Goal: Task Accomplishment & Management: Use online tool/utility

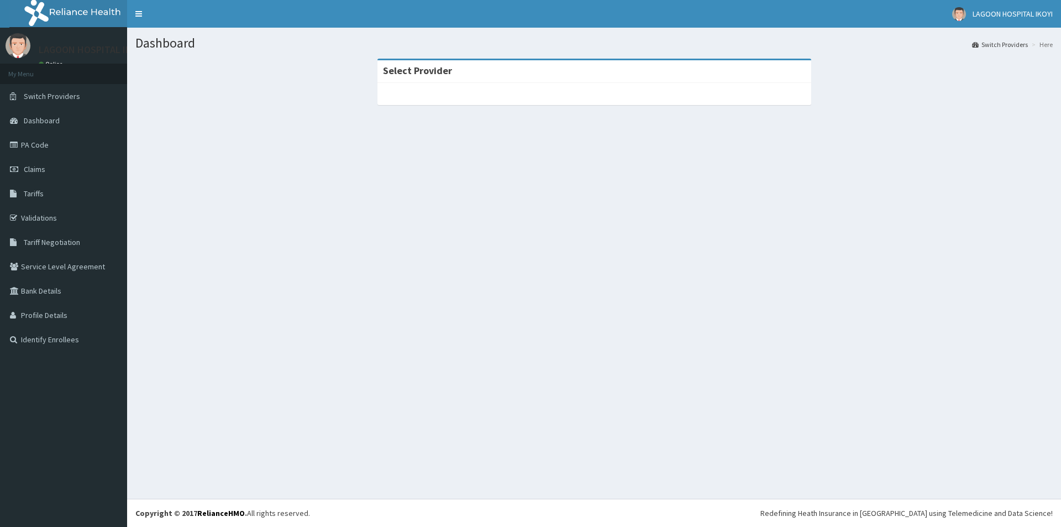
click at [61, 101] on link "Switch Providers" at bounding box center [63, 96] width 127 height 24
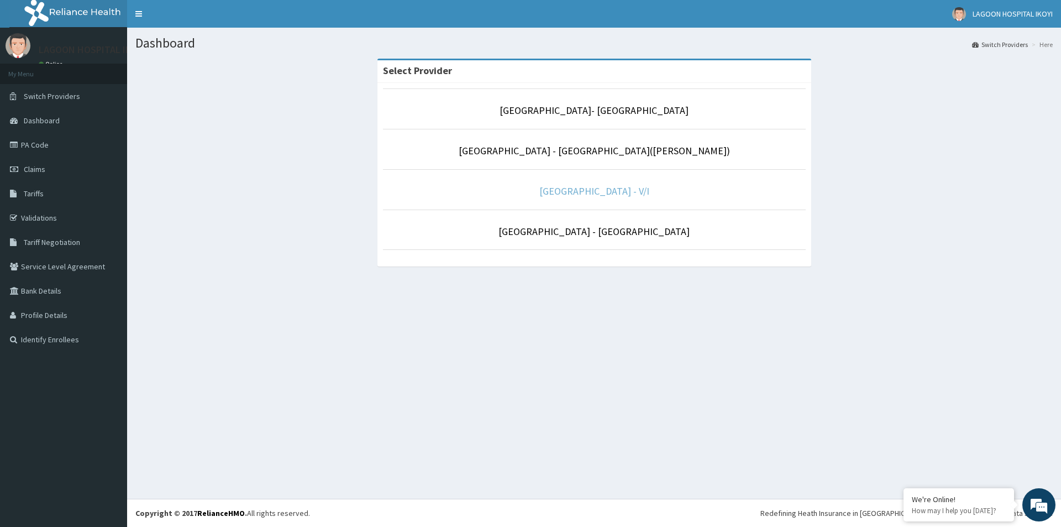
click at [606, 187] on link "[GEOGRAPHIC_DATA] - V/I" at bounding box center [594, 191] width 110 height 13
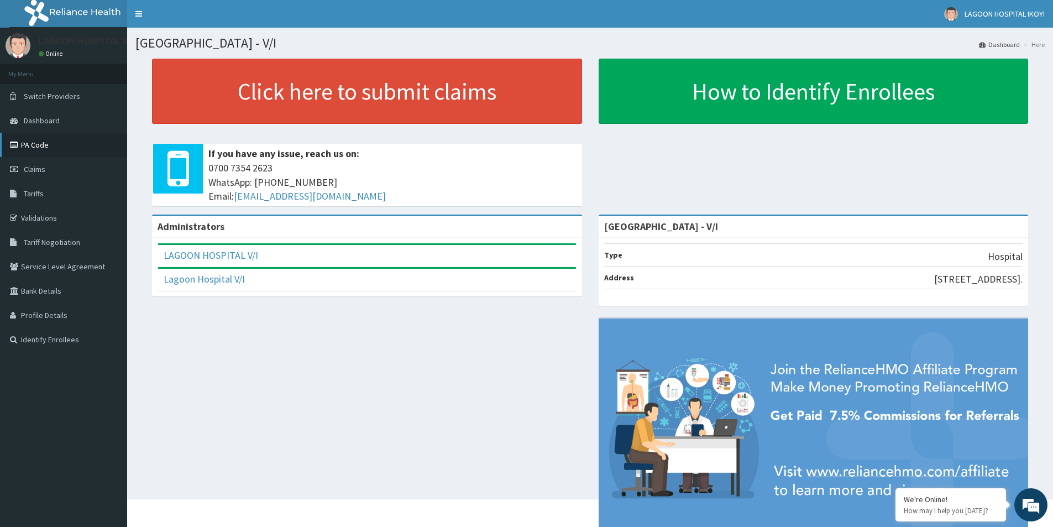
click at [42, 147] on link "PA Code" at bounding box center [63, 145] width 127 height 24
